Goal: Browse casually: Explore the website without a specific task or goal

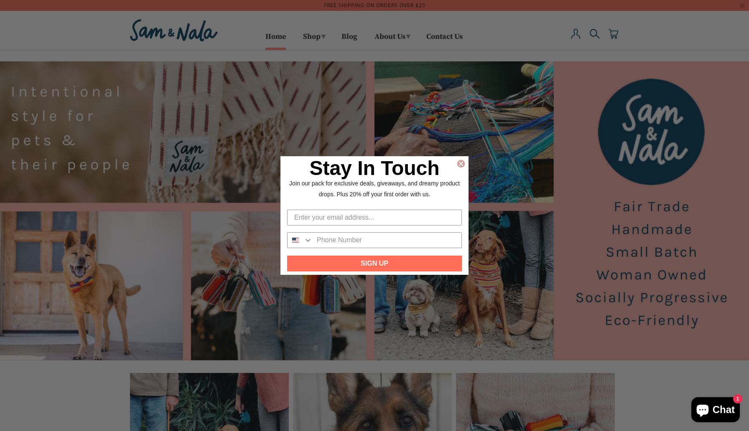
click at [364, 163] on icon "Close dialog" at bounding box center [460, 163] width 3 height 3
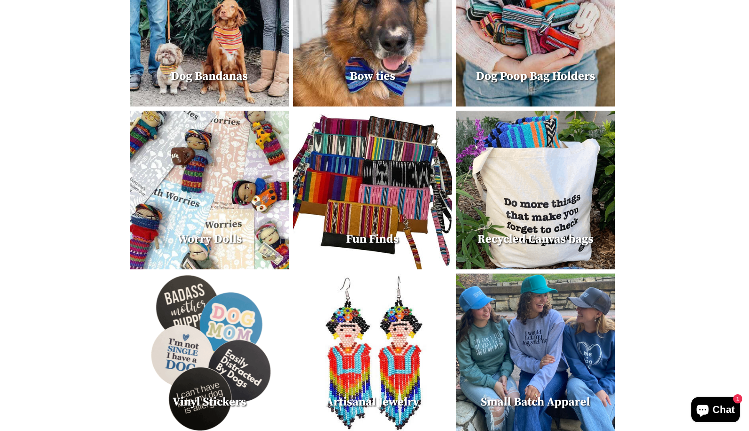
scroll to position [434, 0]
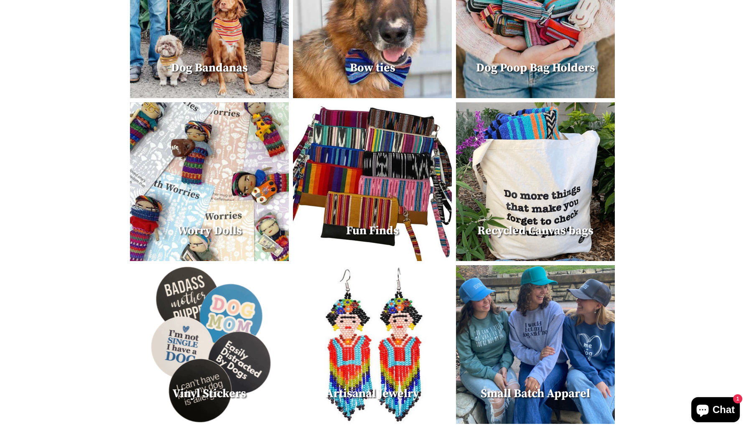
click at [238, 247] on img at bounding box center [209, 181] width 159 height 159
click at [236, 239] on img at bounding box center [209, 181] width 159 height 159
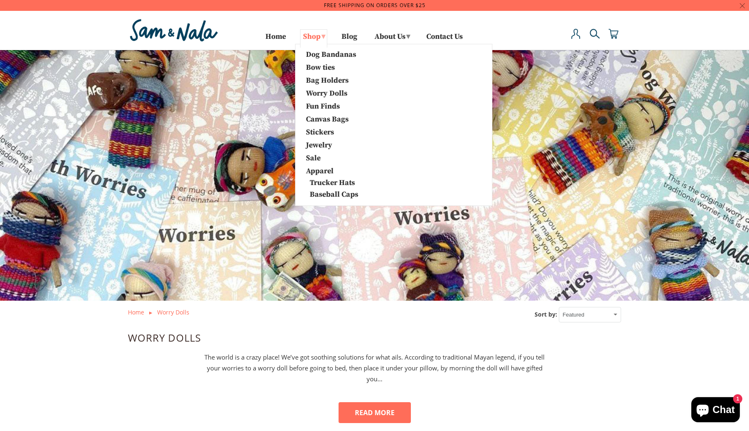
click at [310, 37] on link "Shop ▾" at bounding box center [313, 38] width 27 height 18
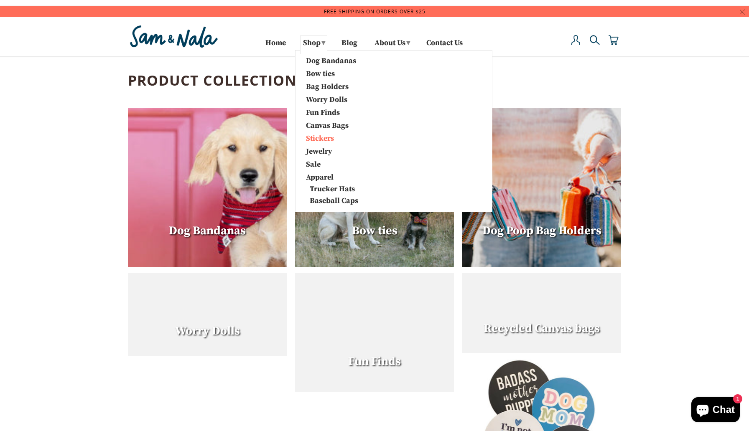
click at [311, 136] on link "Stickers" at bounding box center [344, 137] width 88 height 11
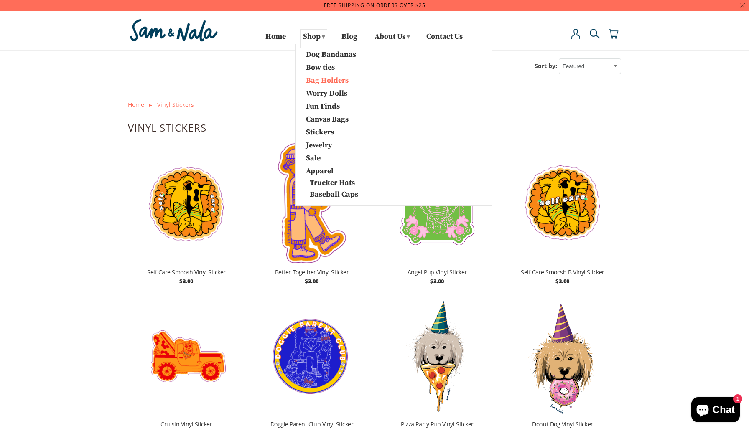
click at [321, 82] on link "Bag Holders" at bounding box center [344, 79] width 88 height 11
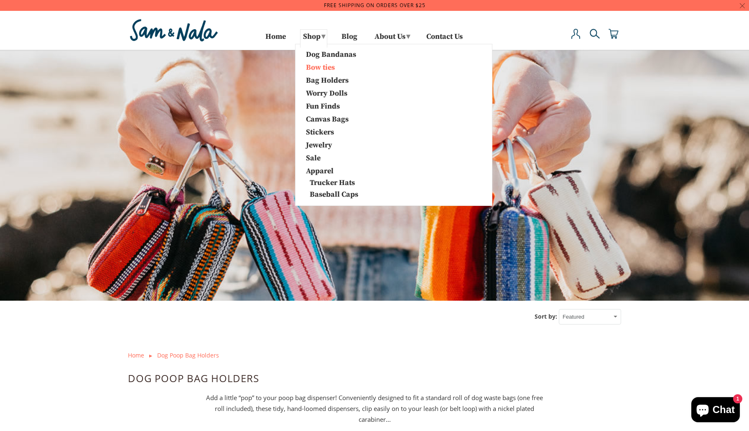
click at [323, 69] on link "Bow ties" at bounding box center [344, 66] width 88 height 11
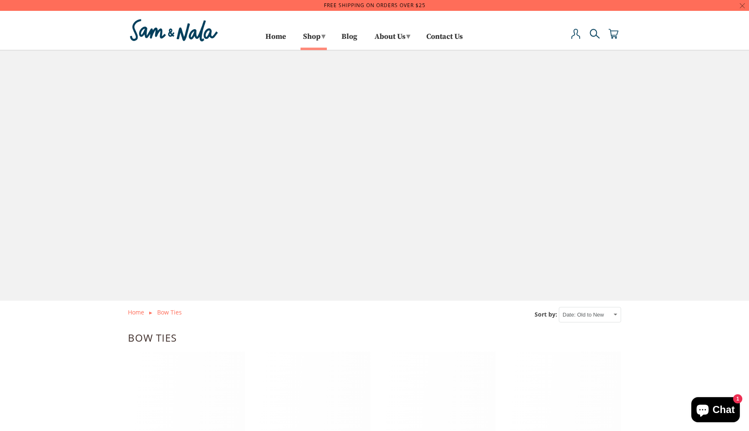
select select "created-ascending"
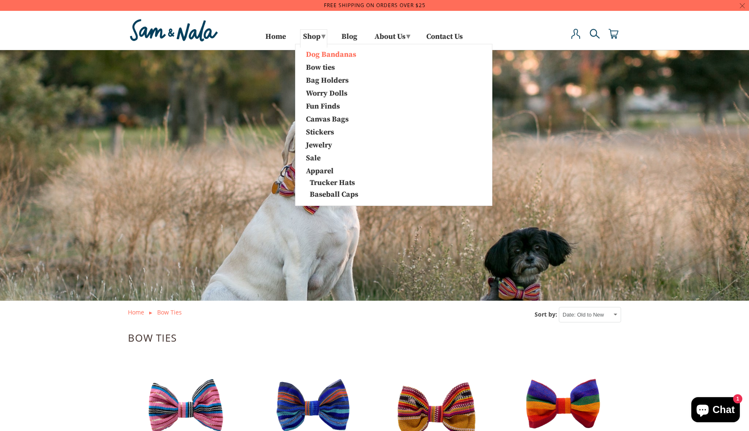
click at [320, 55] on link "Dog Bandanas" at bounding box center [344, 53] width 88 height 11
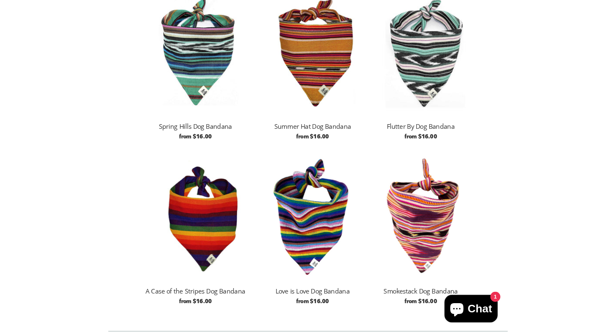
scroll to position [910, 0]
